Goal: Navigation & Orientation: Find specific page/section

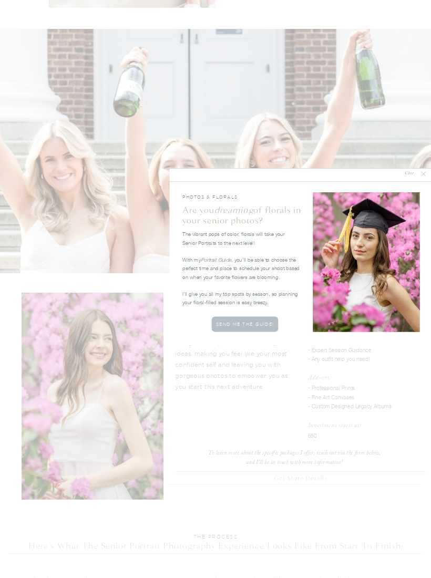
scroll to position [938, 0]
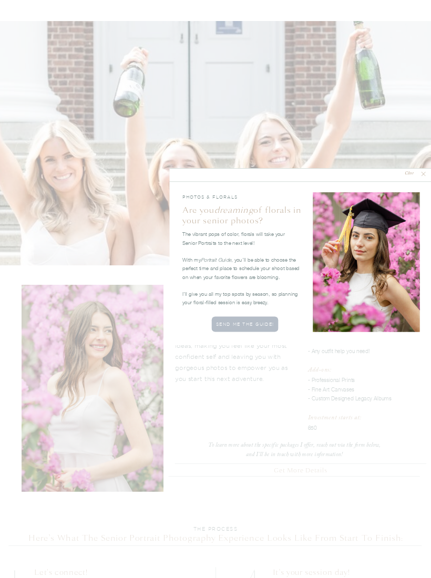
click at [414, 173] on nav "Close" at bounding box center [408, 174] width 21 height 7
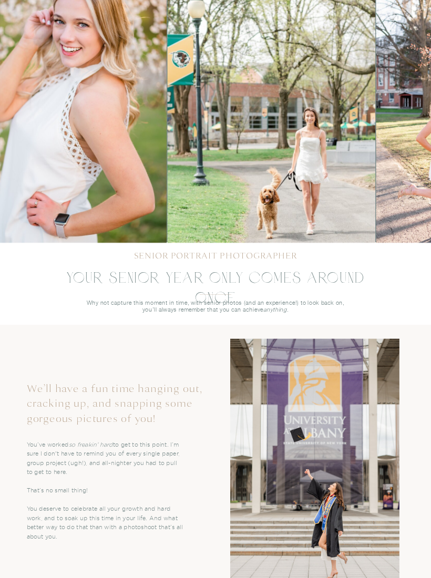
scroll to position [0, 0]
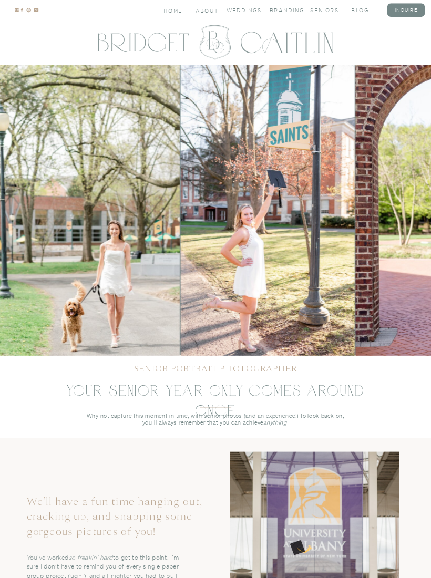
click at [330, 7] on nav "seniors" at bounding box center [324, 10] width 29 height 6
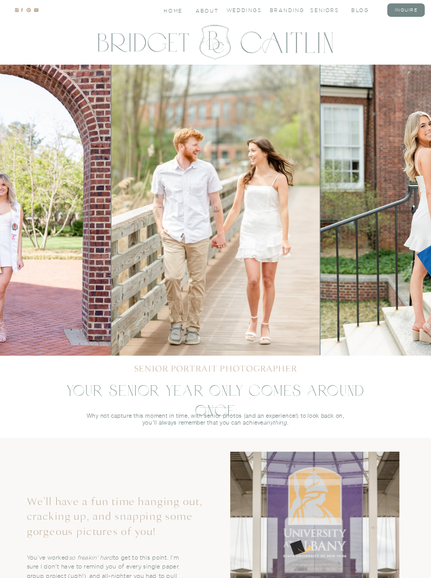
click at [330, 7] on nav "seniors" at bounding box center [324, 10] width 29 height 6
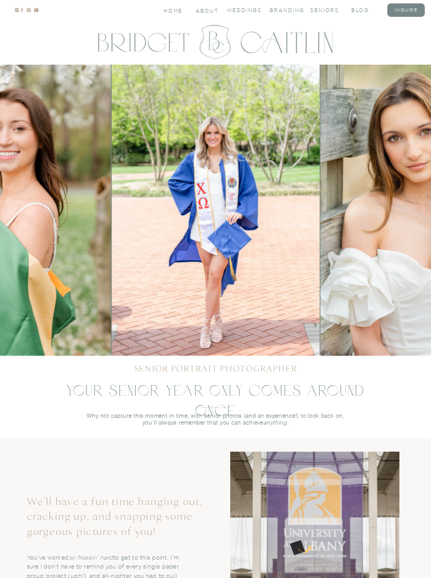
click at [176, 8] on nav "Home" at bounding box center [173, 10] width 20 height 6
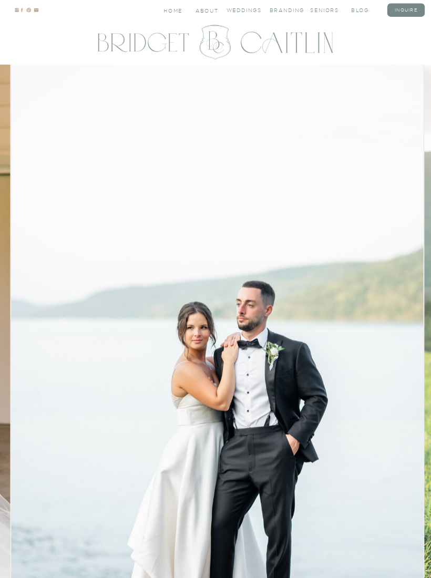
click at [206, 12] on nav "About" at bounding box center [206, 10] width 22 height 6
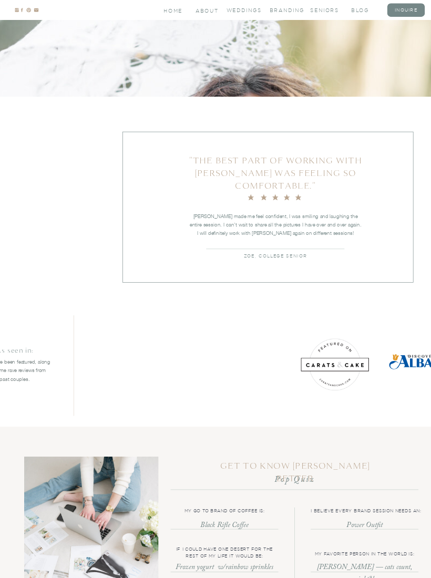
scroll to position [794, 0]
